Goal: Check status

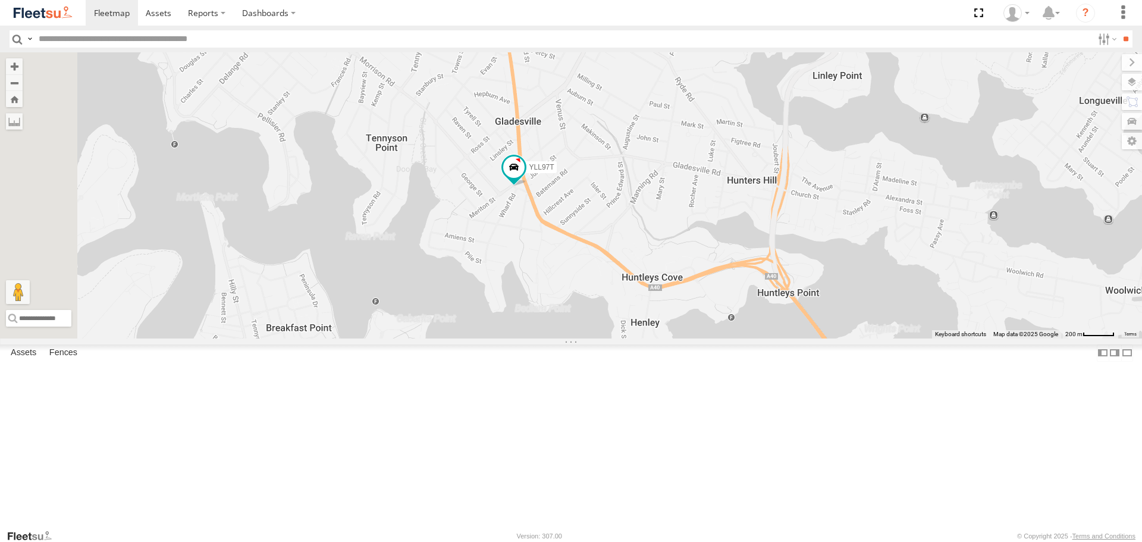
drag, startPoint x: 882, startPoint y: 321, endPoint x: 864, endPoint y: 293, distance: 33.2
click at [864, 293] on div "FOZ83L YLF23N YMC89Z - HiAce YLL97T EUG54D" at bounding box center [571, 194] width 1142 height 285
